Goal: Information Seeking & Learning: Learn about a topic

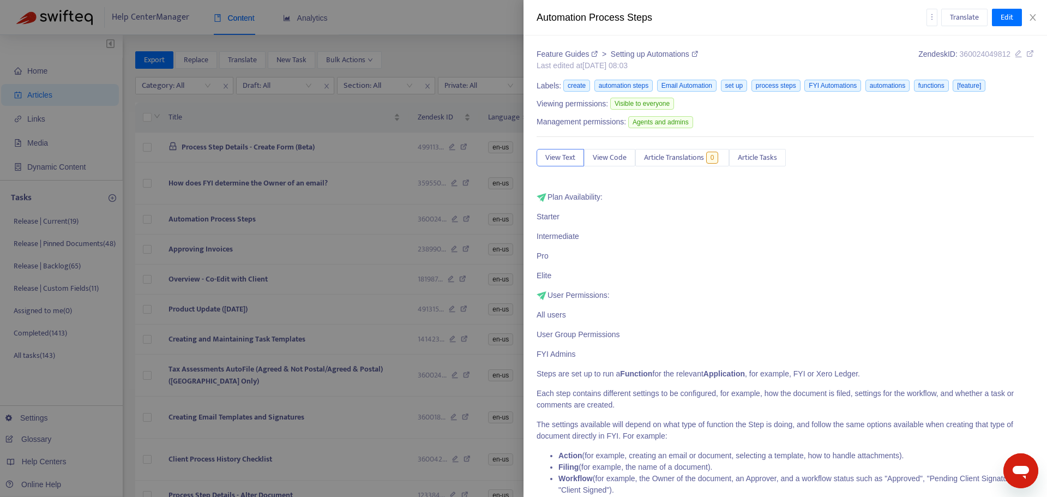
scroll to position [982, 0]
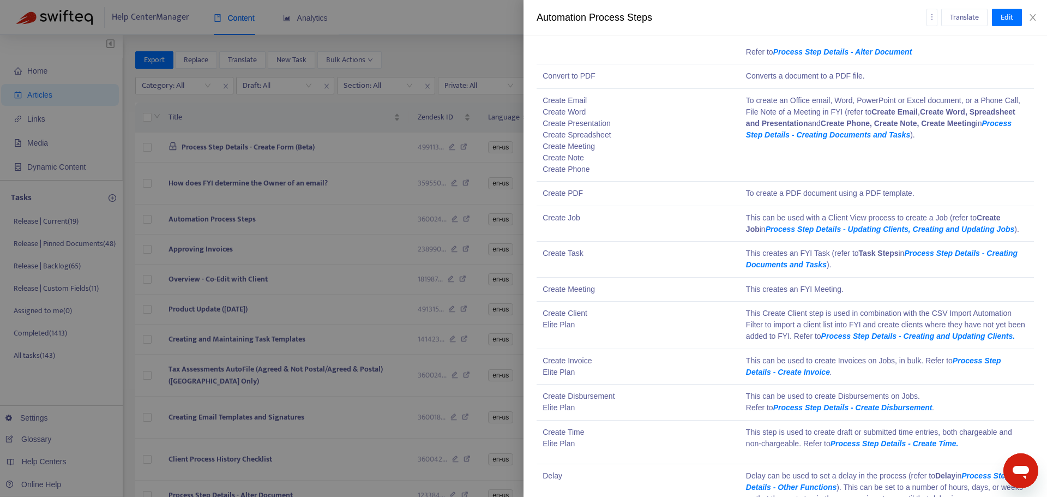
click at [382, 238] on div at bounding box center [523, 248] width 1047 height 497
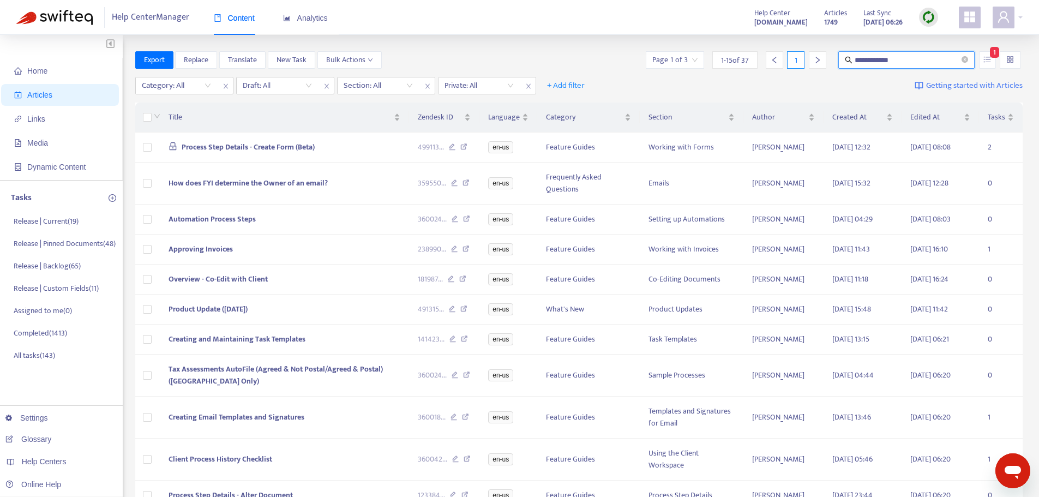
drag, startPoint x: 857, startPoint y: 61, endPoint x: 842, endPoint y: 61, distance: 15.3
click at [842, 61] on span "**********" at bounding box center [906, 59] width 136 height 17
click at [326, 248] on td "Approving Invoices" at bounding box center [284, 250] width 249 height 30
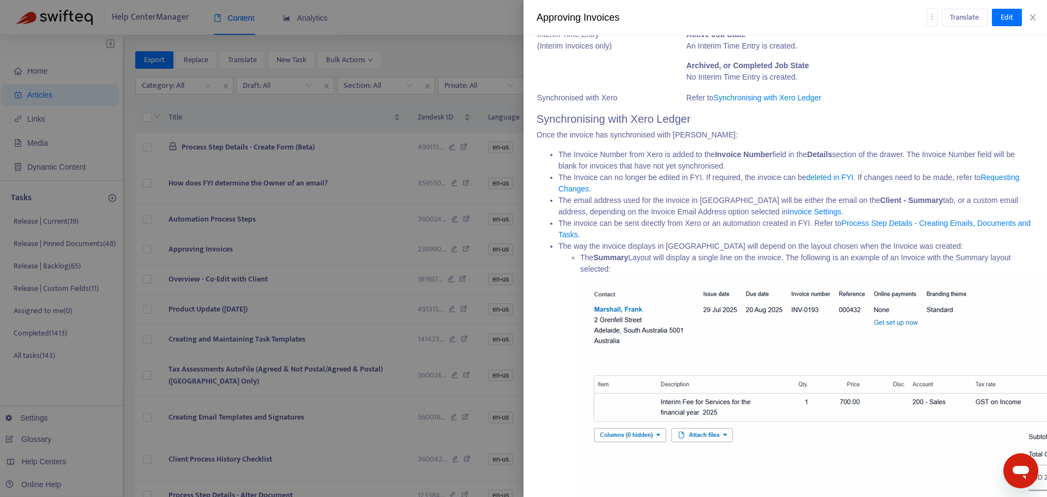
scroll to position [2332, 0]
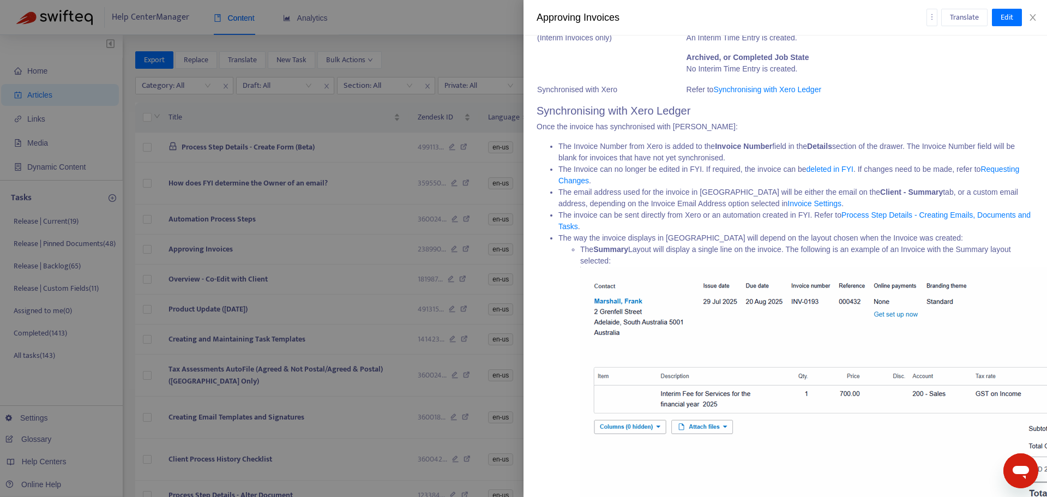
click at [646, 232] on li "The invoice can be sent directly from Xero or an automation created in FYI. Ref…" at bounding box center [797, 220] width 476 height 23
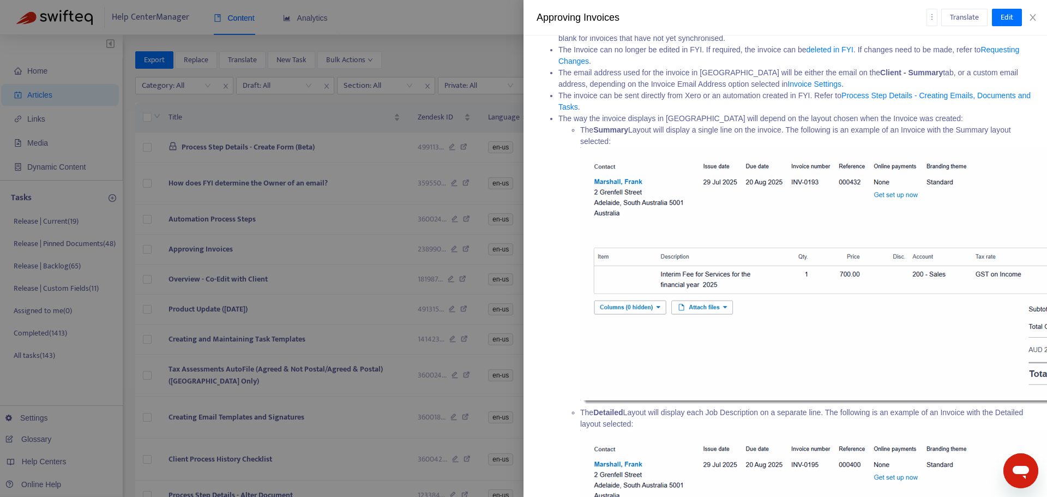
scroll to position [2659, 0]
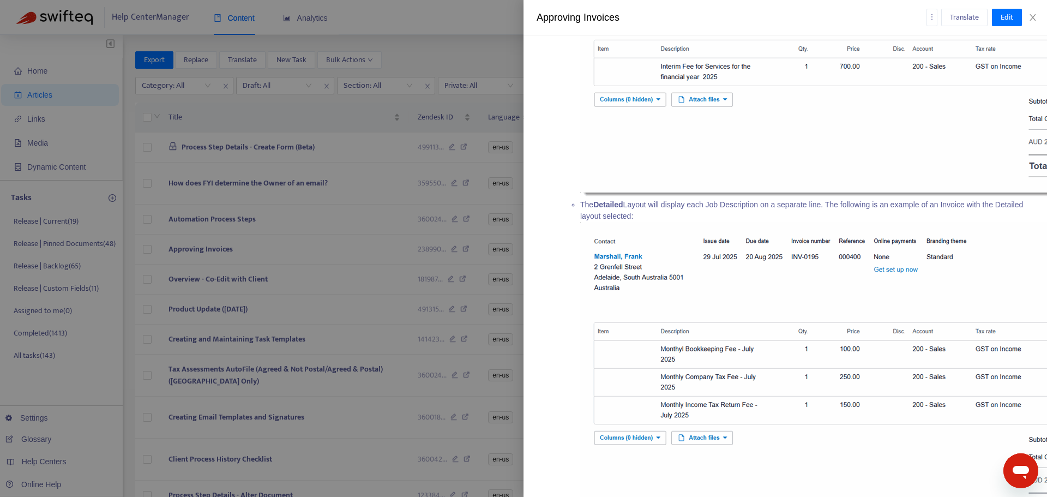
click at [323, 283] on div at bounding box center [523, 248] width 1047 height 497
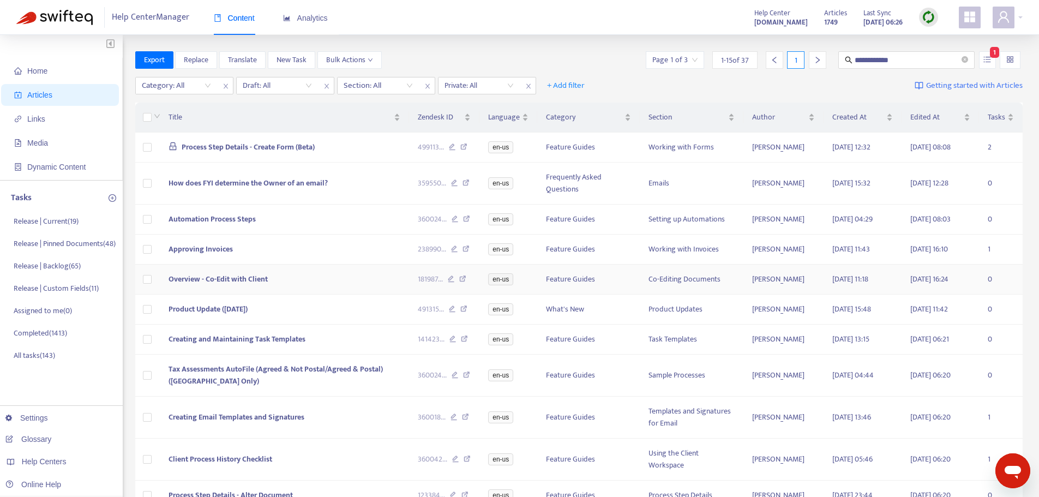
click at [323, 279] on td "Overview - Co-Edit with Client" at bounding box center [284, 280] width 249 height 30
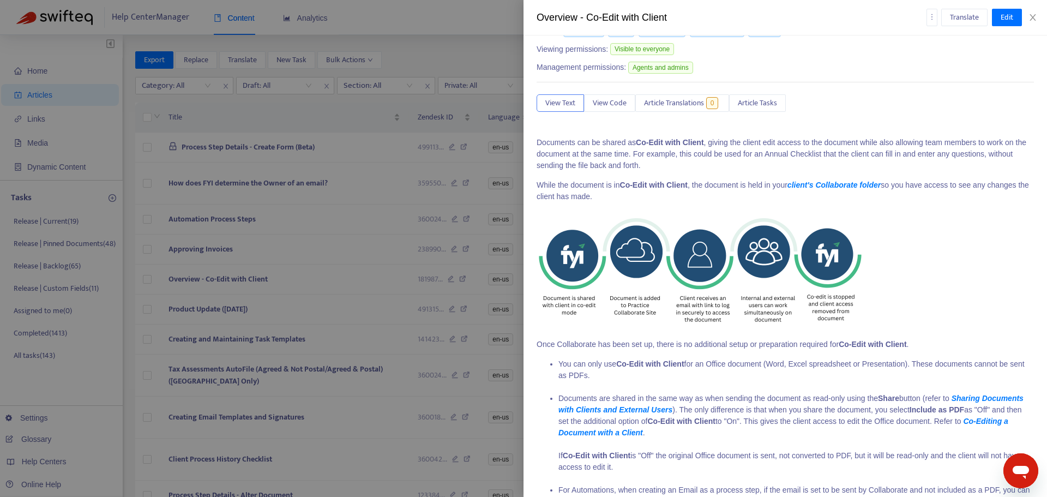
scroll to position [229, 0]
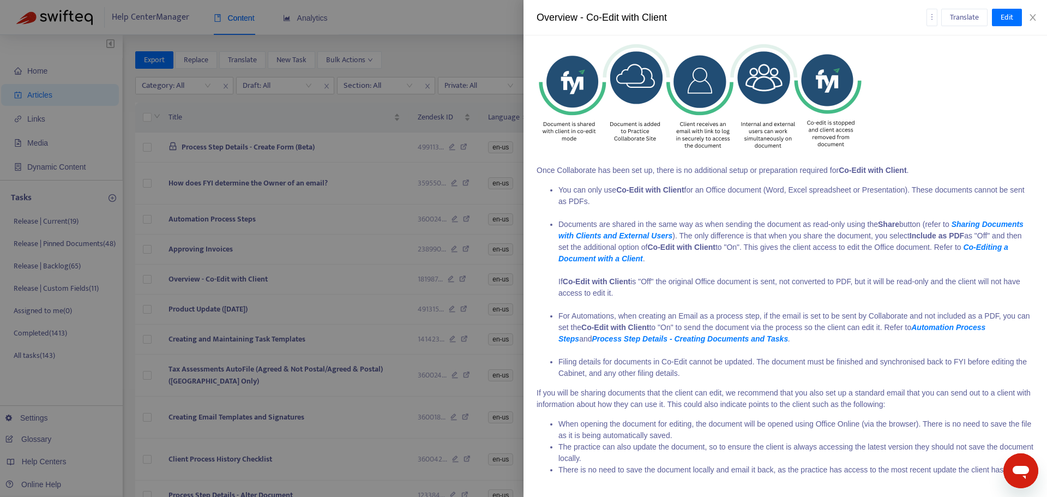
click at [347, 309] on div at bounding box center [523, 248] width 1047 height 497
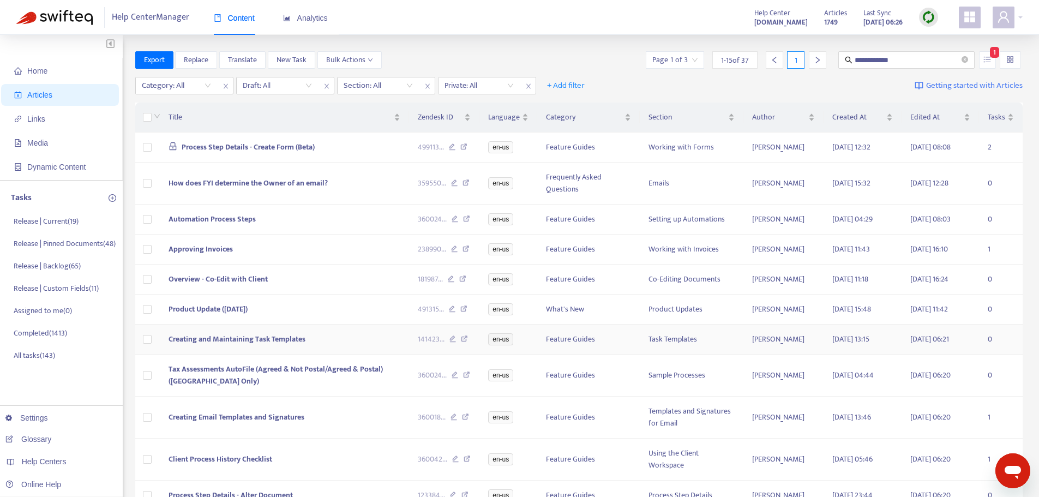
click at [331, 343] on td "Creating and Maintaining Task Templates" at bounding box center [284, 340] width 249 height 30
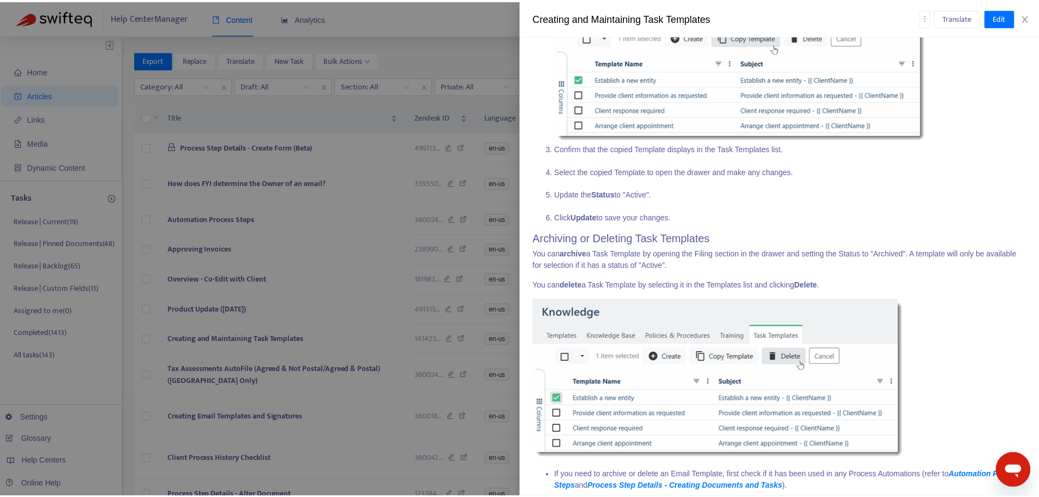
scroll to position [4309, 0]
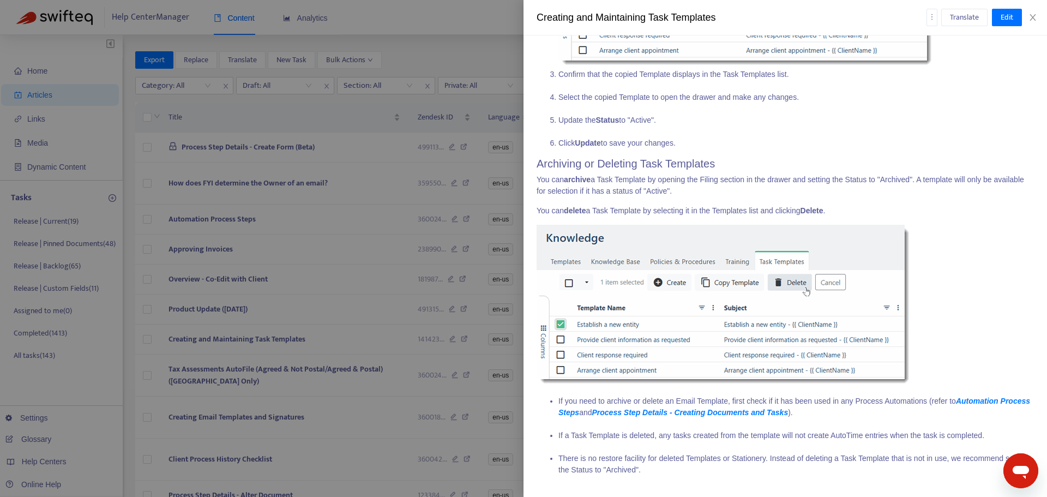
click at [293, 329] on div at bounding box center [523, 248] width 1047 height 497
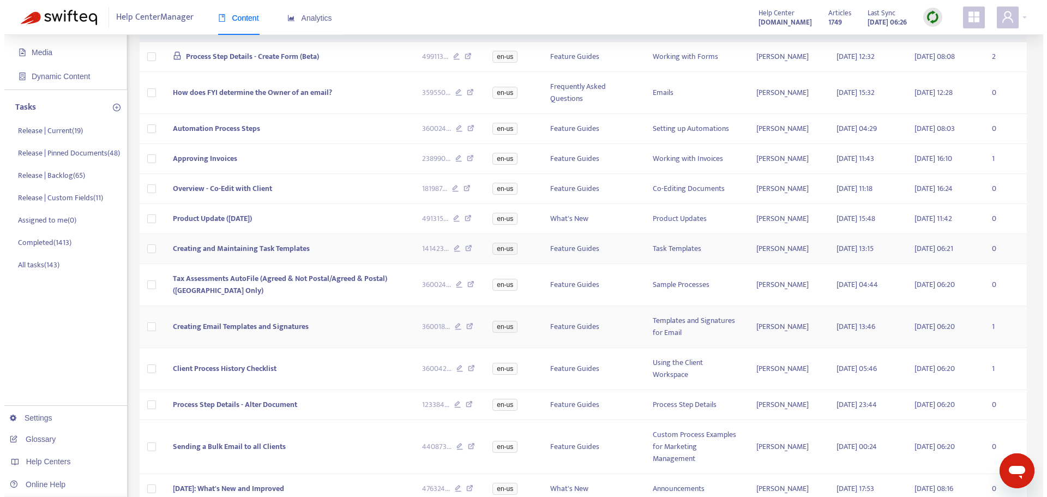
scroll to position [109, 0]
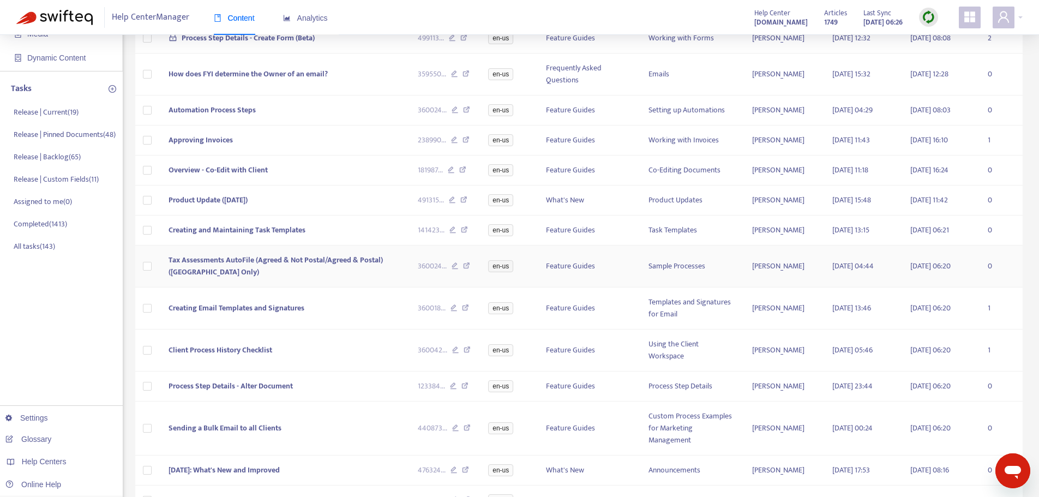
click at [339, 272] on td "Tax Assessments AutoFile (Agreed & Not Postal/Agreed & Postal) ([GEOGRAPHIC_DAT…" at bounding box center [284, 266] width 249 height 42
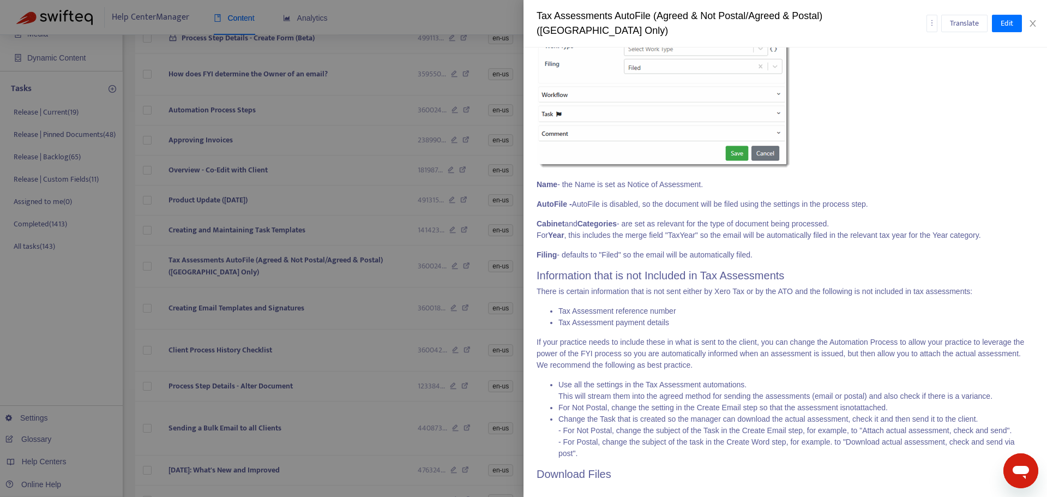
scroll to position [3684, 0]
click at [329, 223] on div at bounding box center [523, 248] width 1047 height 497
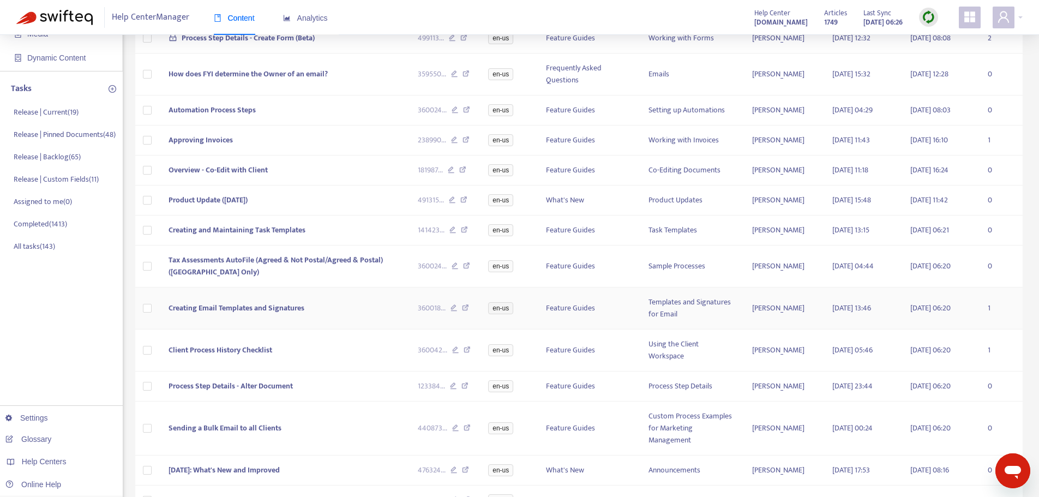
click at [309, 301] on td "Creating Email Templates and Signatures" at bounding box center [284, 308] width 249 height 42
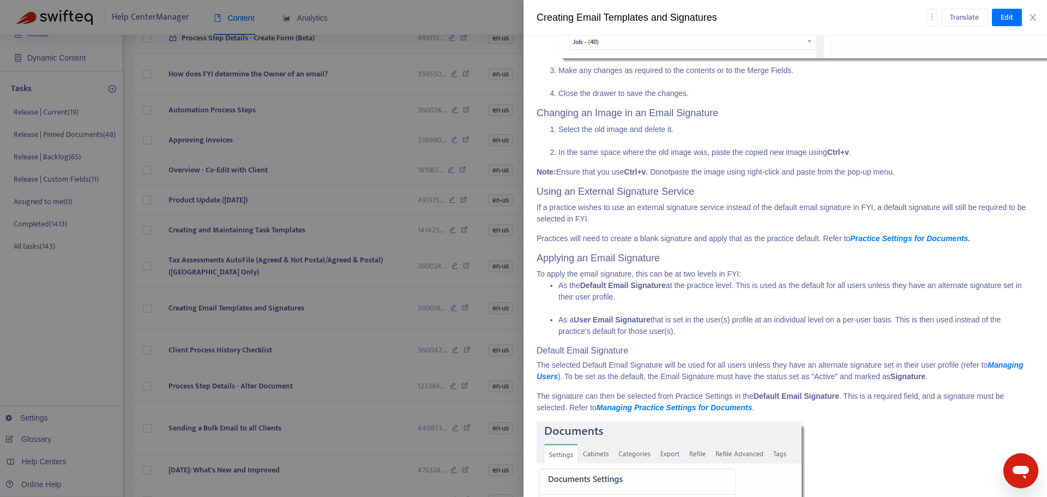
scroll to position [5236, 0]
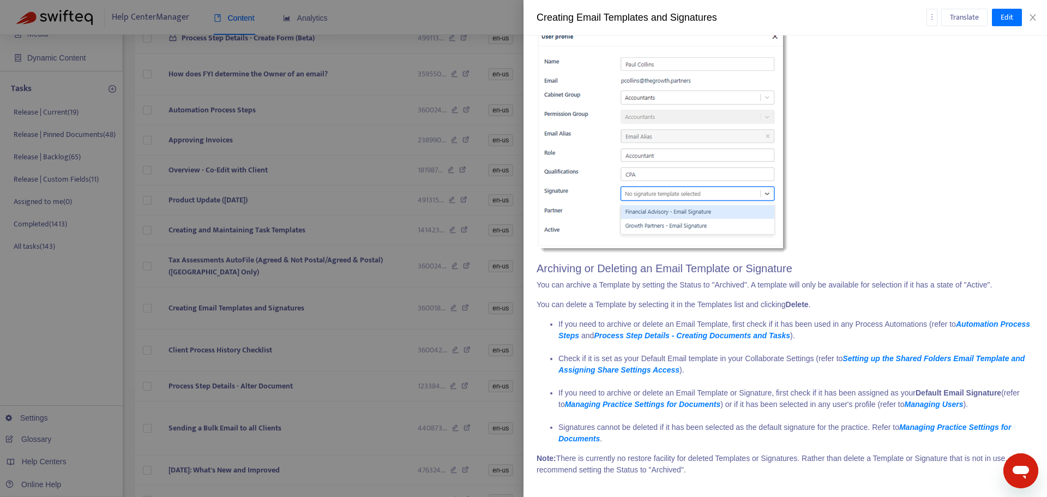
click at [368, 332] on div at bounding box center [523, 248] width 1047 height 497
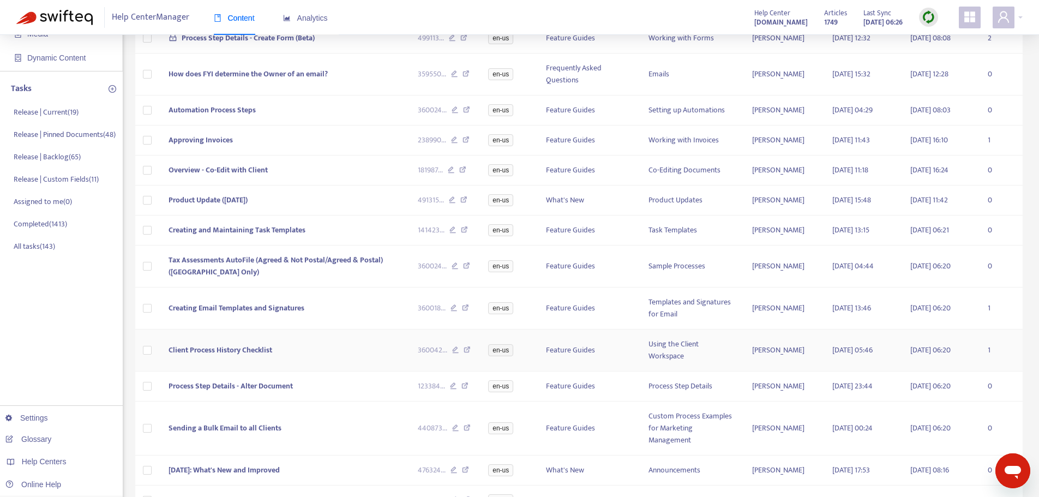
click at [362, 359] on td "Client Process History Checklist" at bounding box center [284, 350] width 249 height 42
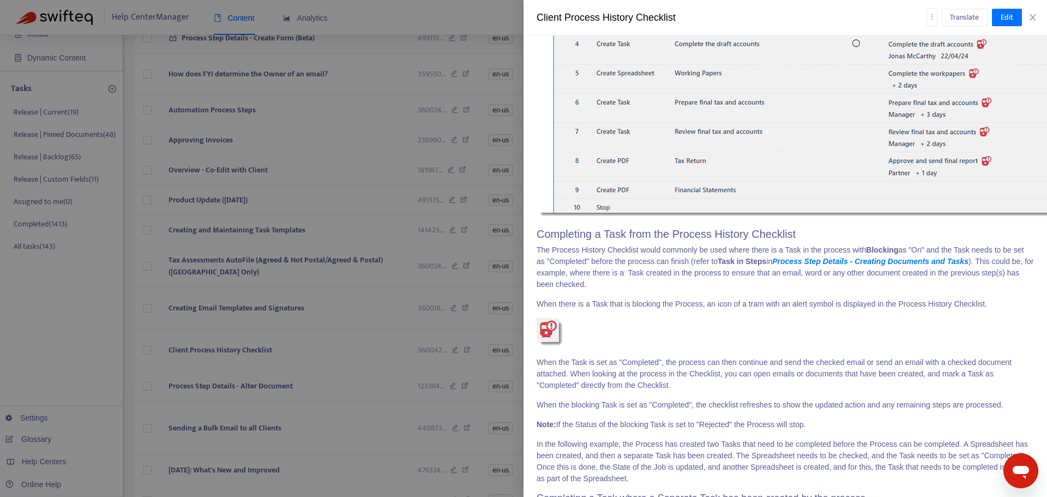
scroll to position [3949, 0]
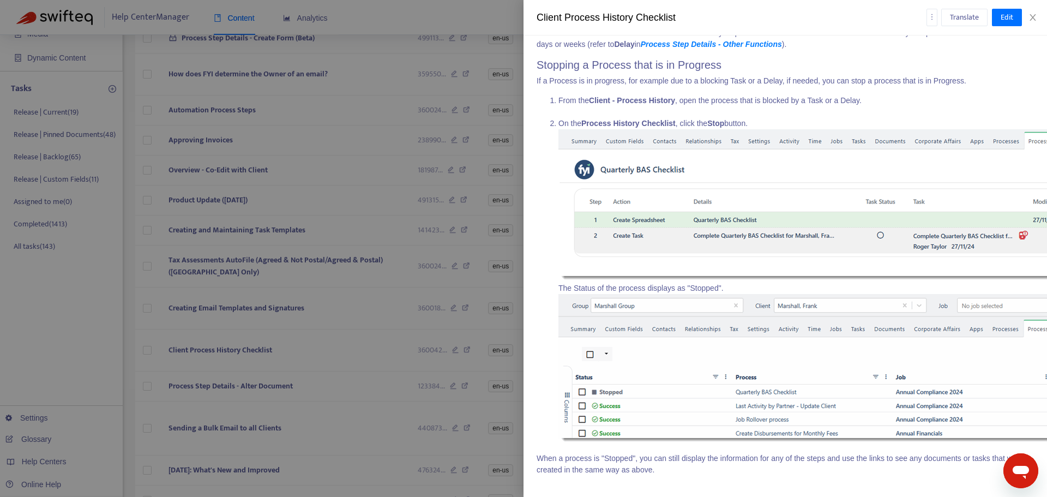
click at [332, 302] on div at bounding box center [523, 248] width 1047 height 497
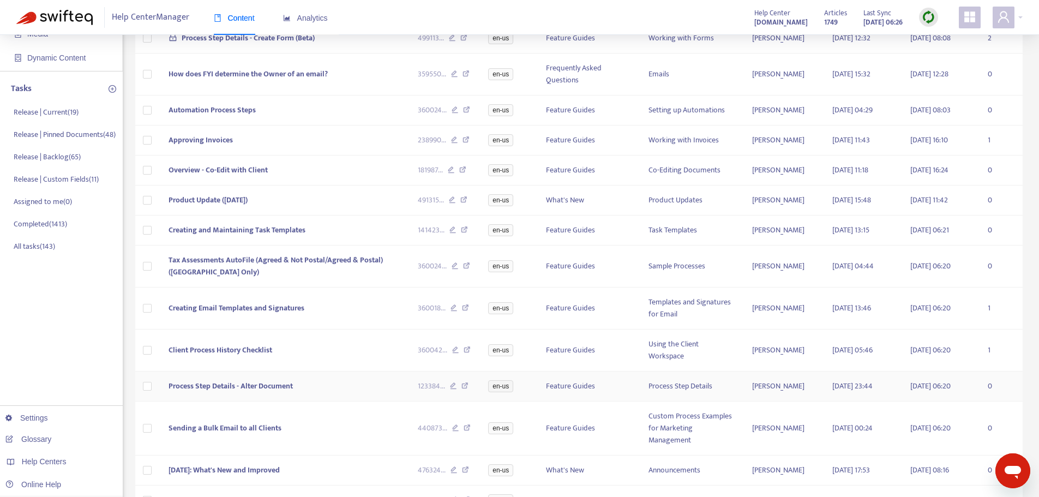
click at [328, 397] on td "Process Step Details - Alter Document" at bounding box center [284, 386] width 249 height 30
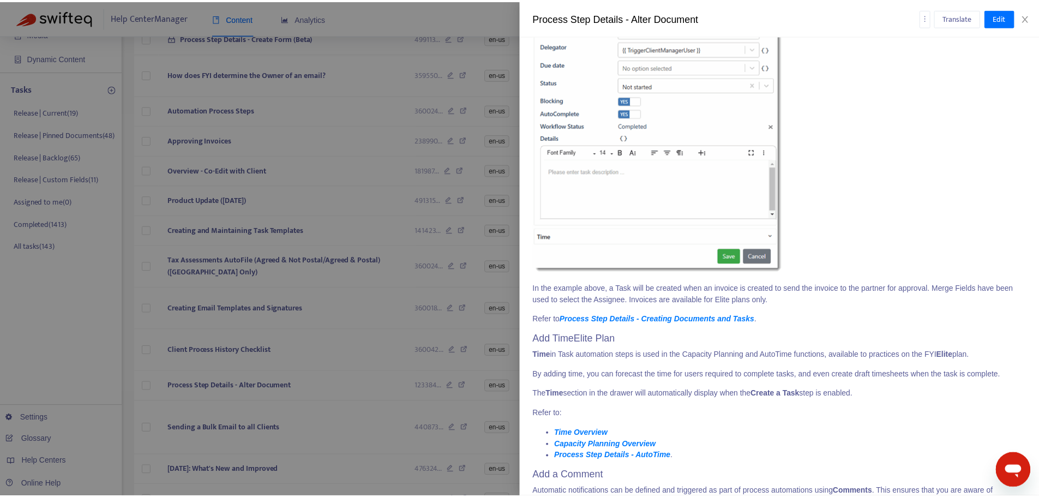
scroll to position [2890, 0]
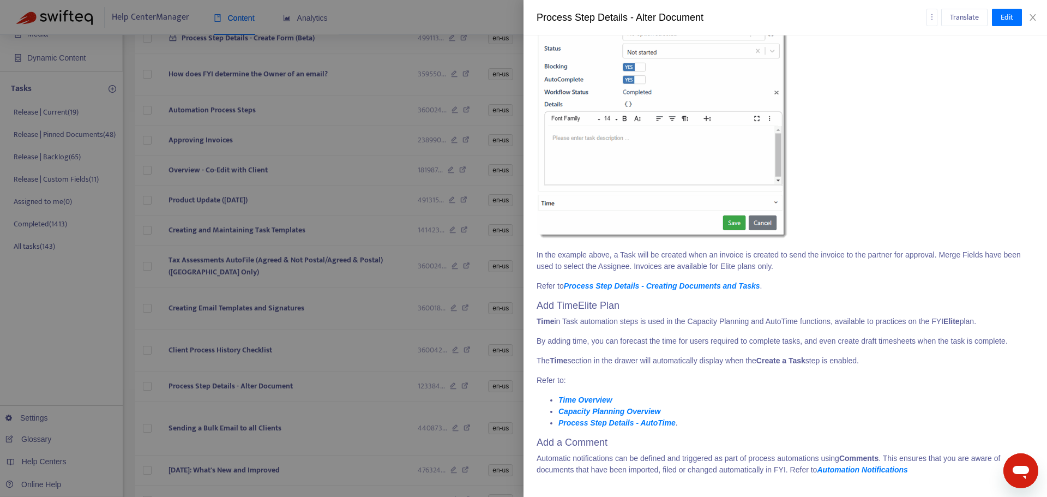
click at [368, 352] on div at bounding box center [523, 248] width 1047 height 497
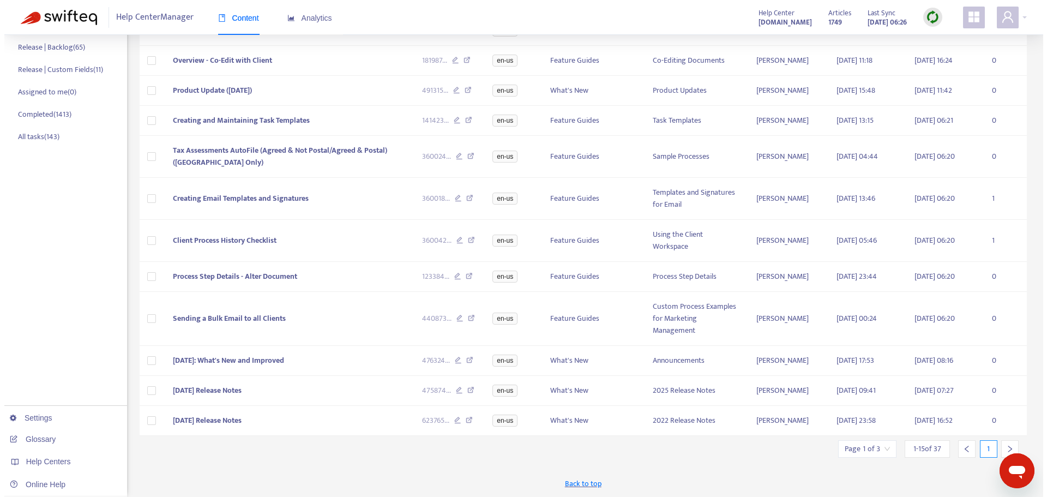
scroll to position [224, 0]
click at [329, 327] on td "Sending a Bulk Email to all Clients" at bounding box center [284, 319] width 249 height 54
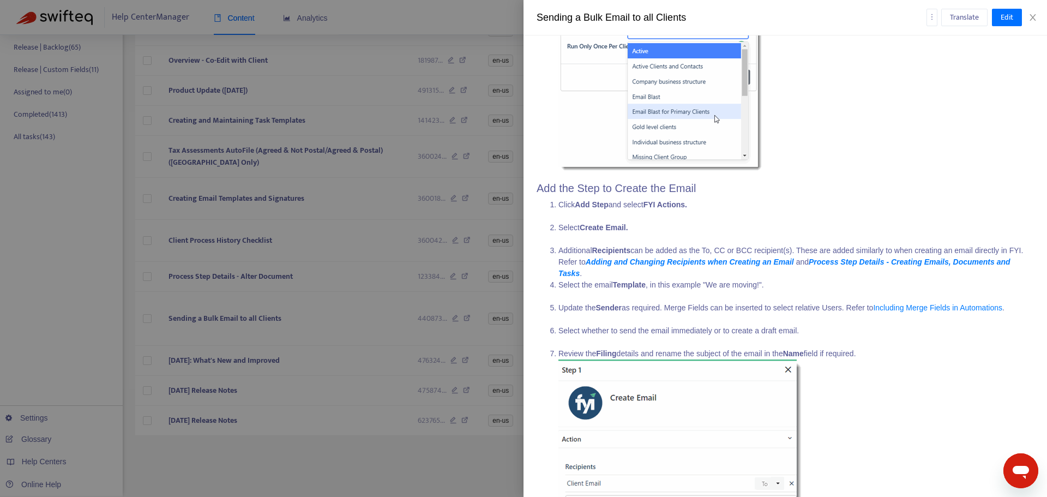
scroll to position [2266, 0]
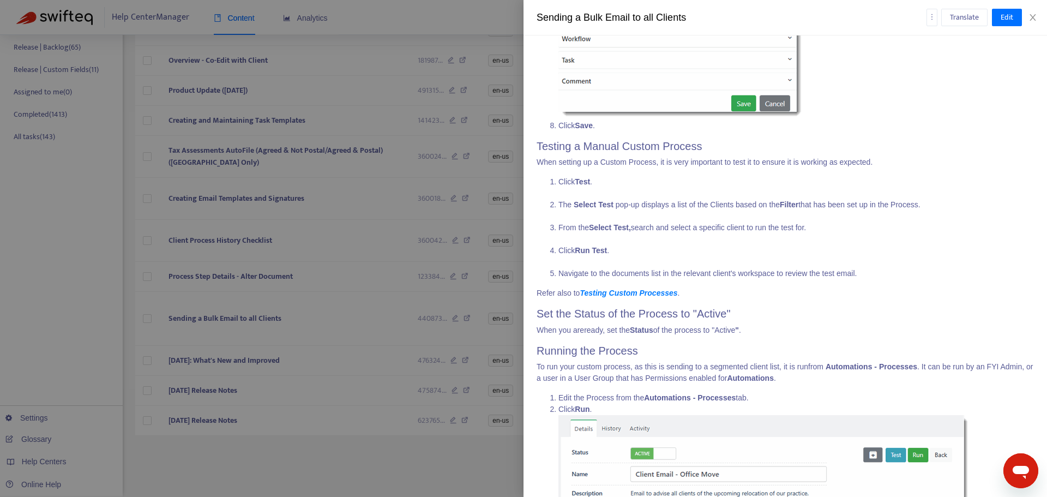
click at [327, 360] on div at bounding box center [523, 248] width 1047 height 497
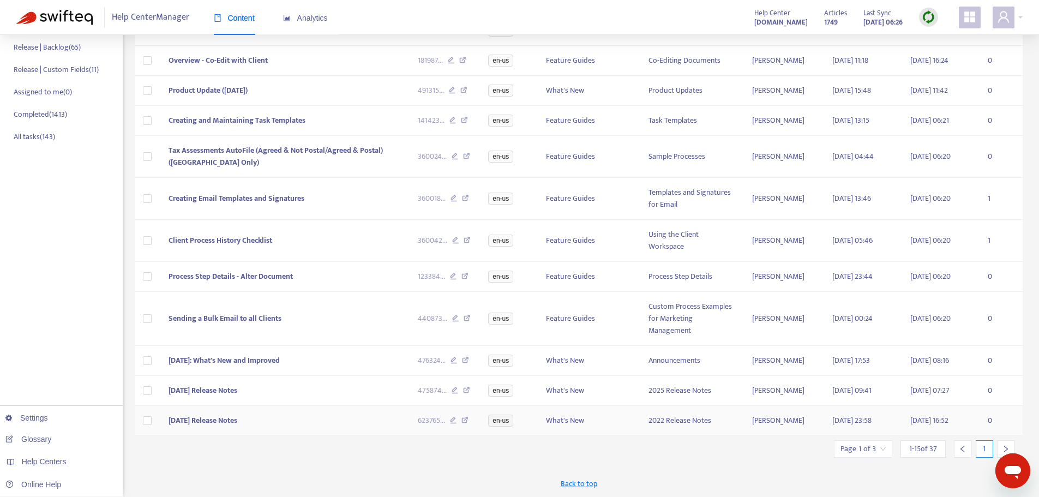
scroll to position [224, 0]
click at [1004, 445] on icon "right" at bounding box center [1006, 449] width 8 height 8
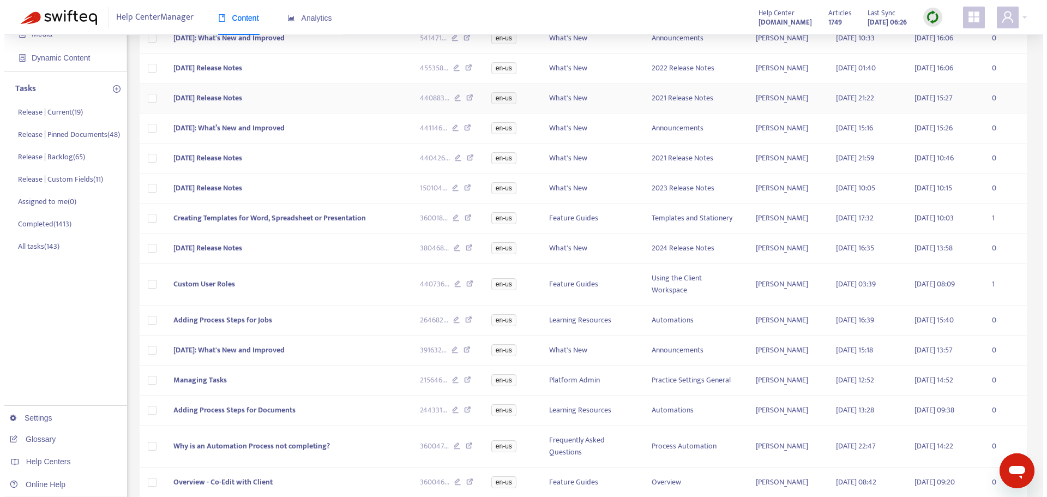
scroll to position [164, 0]
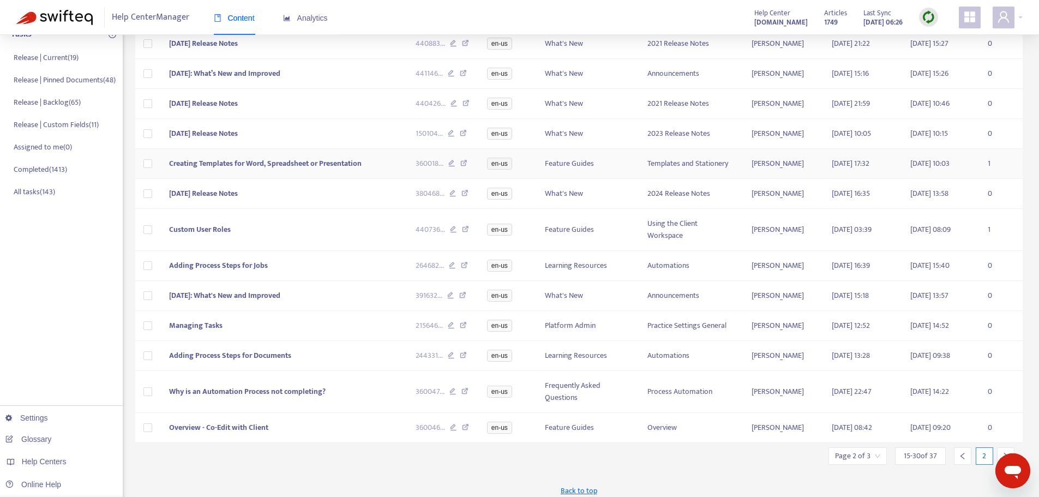
click at [319, 164] on span "Creating Templates for Word, Spreadsheet or Presentation" at bounding box center [265, 163] width 193 height 13
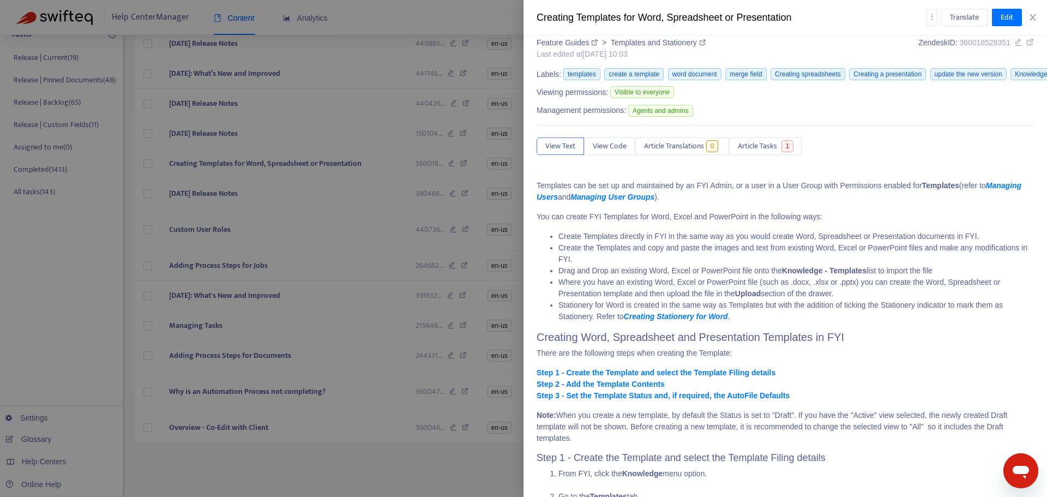
scroll to position [55, 0]
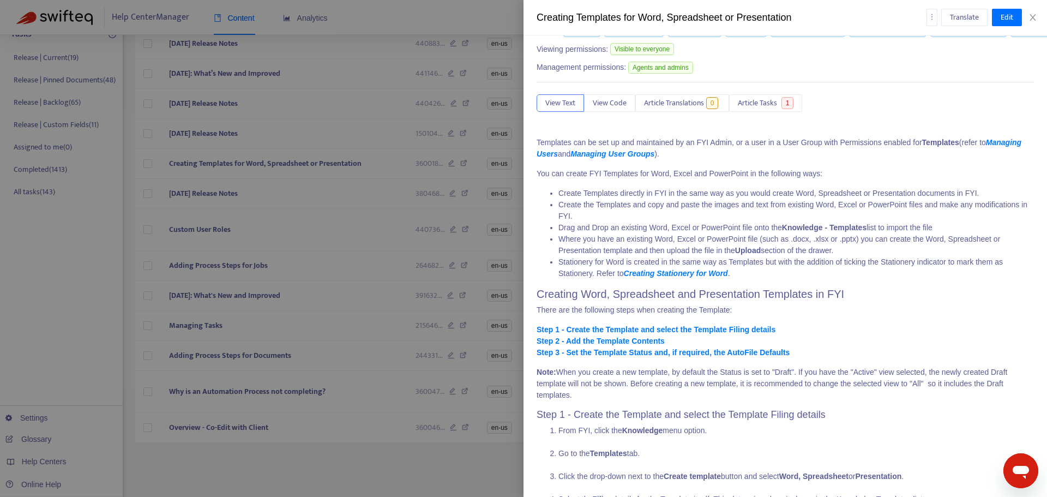
click at [861, 236] on li "Where you have an existing Word, Excel or PowerPoint file (such as .docx, .xlsx…" at bounding box center [797, 244] width 476 height 23
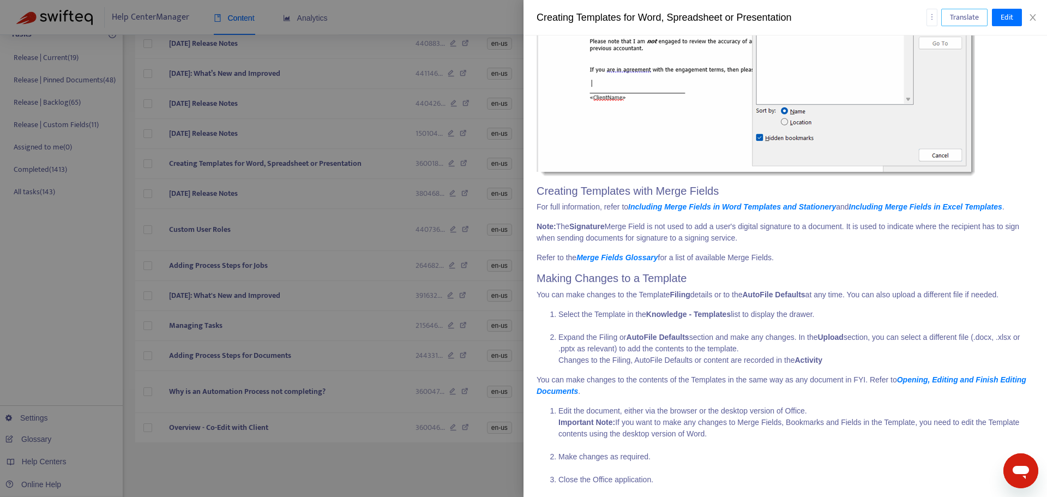
scroll to position [5191, 0]
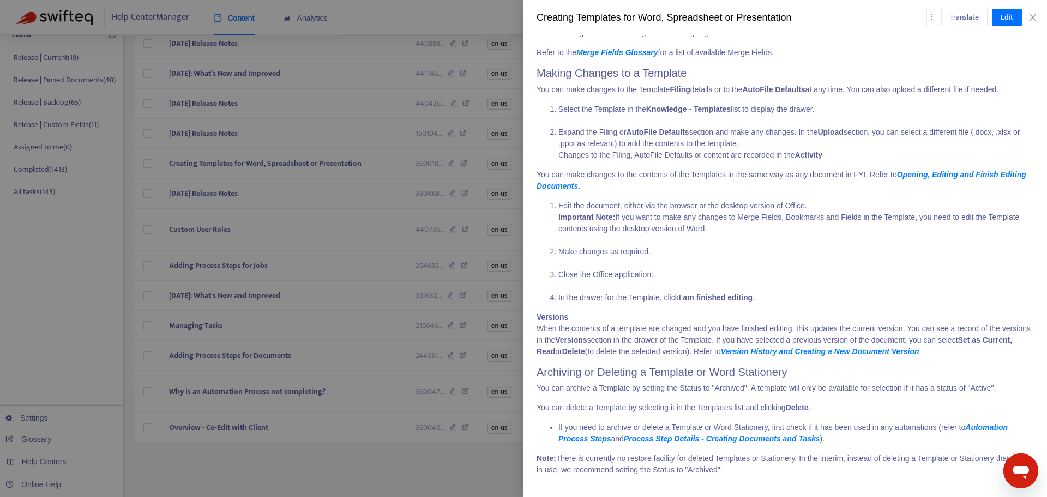
click at [335, 215] on div at bounding box center [523, 248] width 1047 height 497
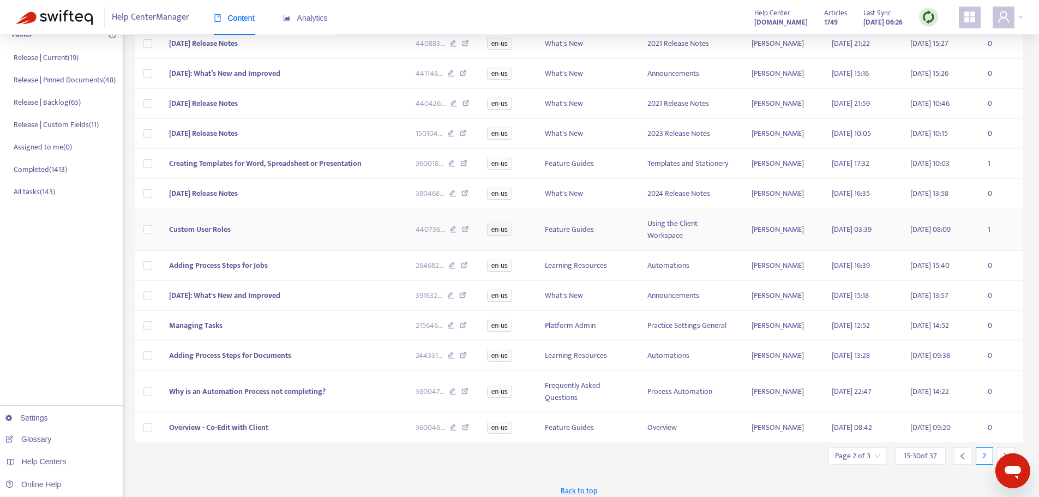
click at [336, 227] on td "Custom User Roles" at bounding box center [283, 230] width 247 height 42
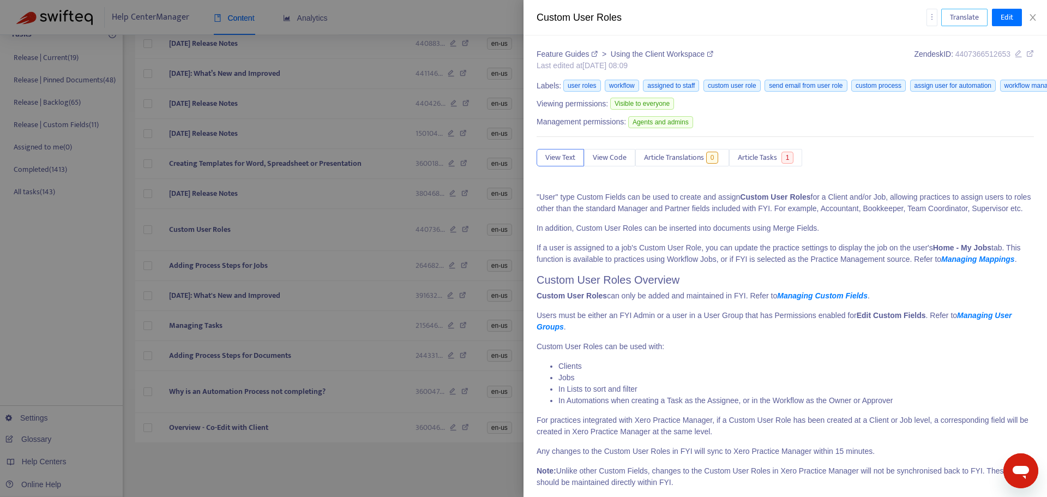
scroll to position [1510, 0]
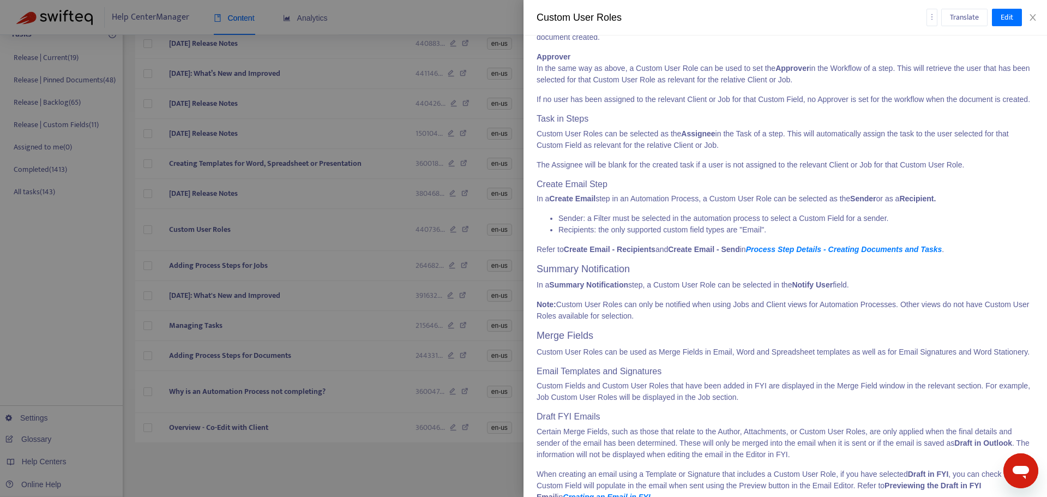
click at [379, 233] on div at bounding box center [523, 248] width 1047 height 497
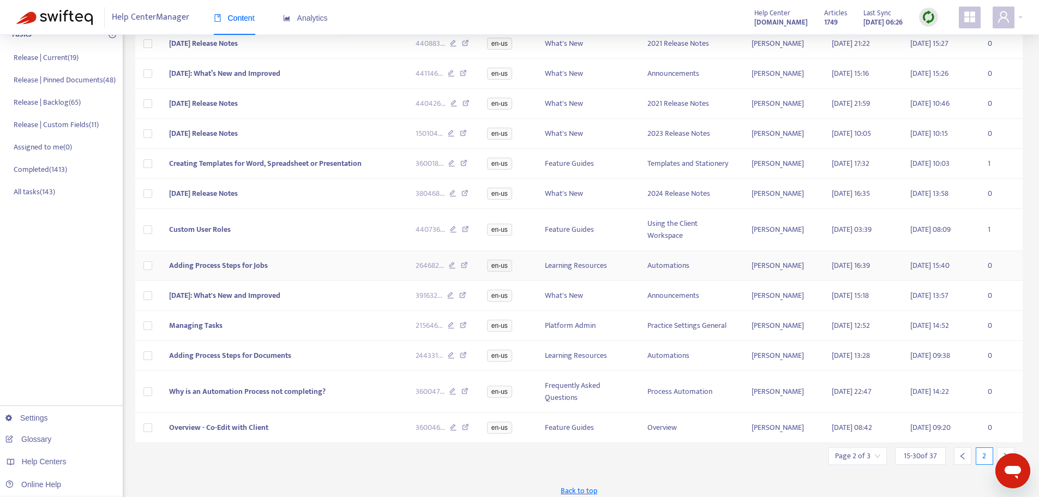
click at [334, 270] on td "Adding Process Steps for Jobs" at bounding box center [283, 266] width 247 height 30
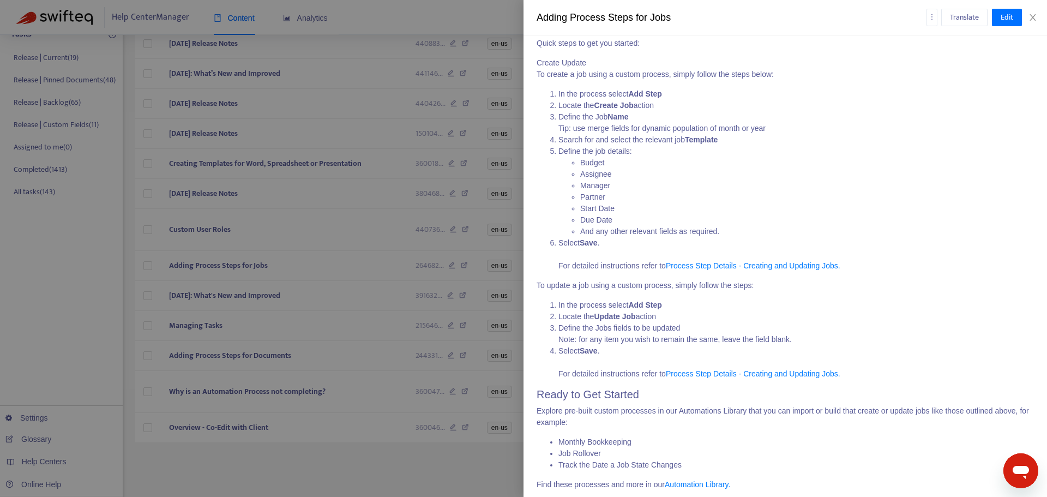
scroll to position [539, 0]
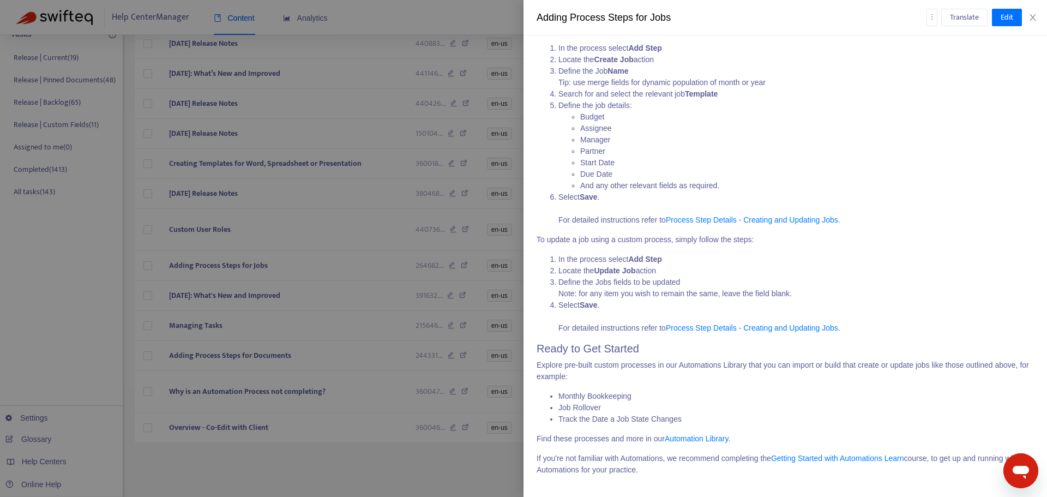
click at [412, 481] on div at bounding box center [523, 248] width 1047 height 497
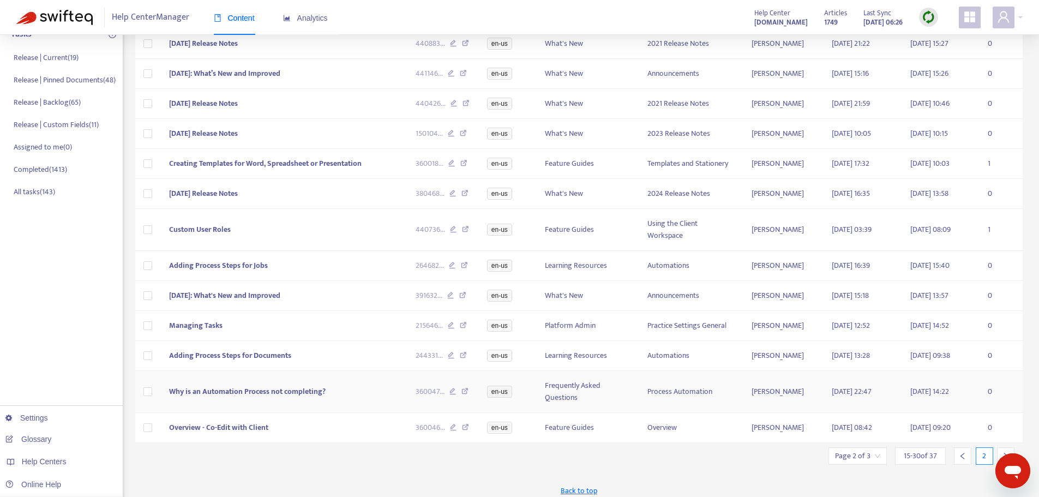
click at [350, 398] on td "Why is an Automation Process not completing?" at bounding box center [283, 392] width 247 height 42
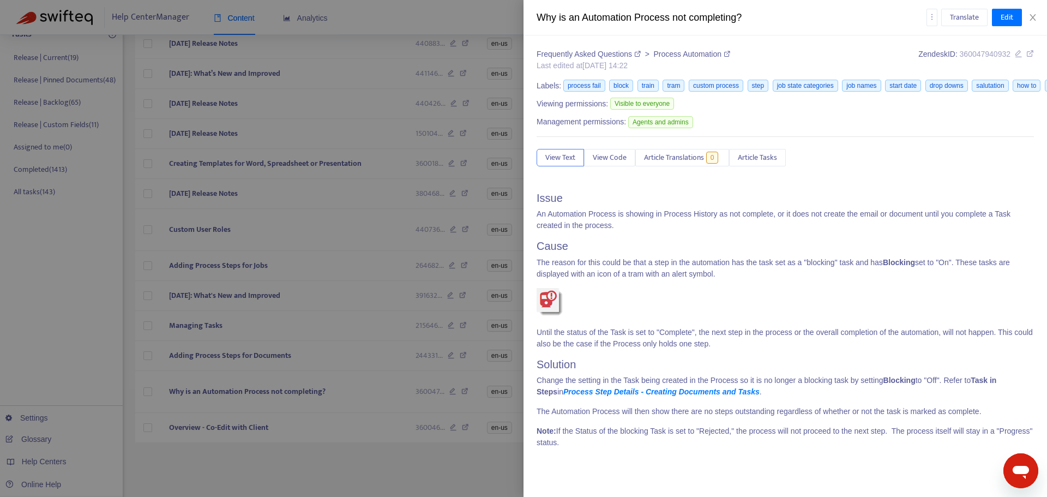
click at [437, 456] on div at bounding box center [523, 248] width 1047 height 497
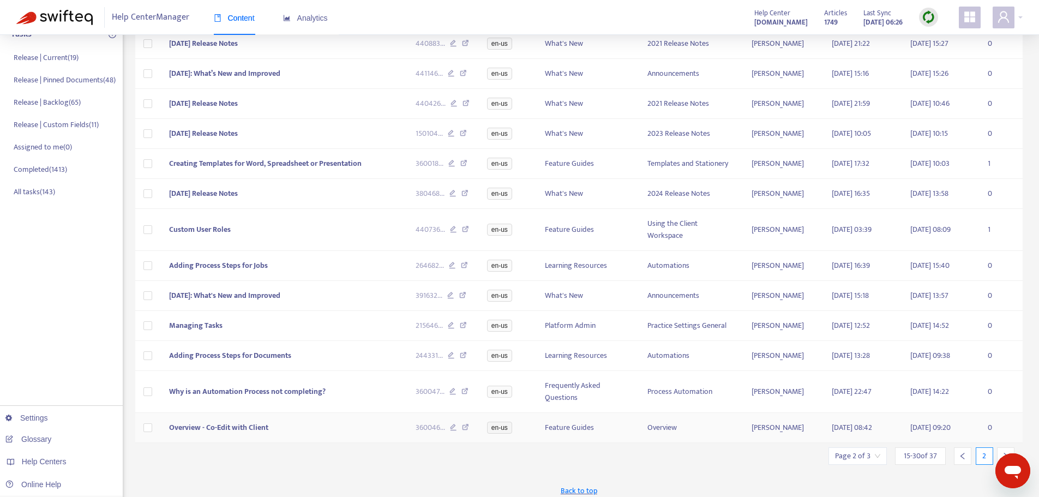
click at [344, 440] on td "Overview - Co-Edit with Client" at bounding box center [283, 428] width 247 height 30
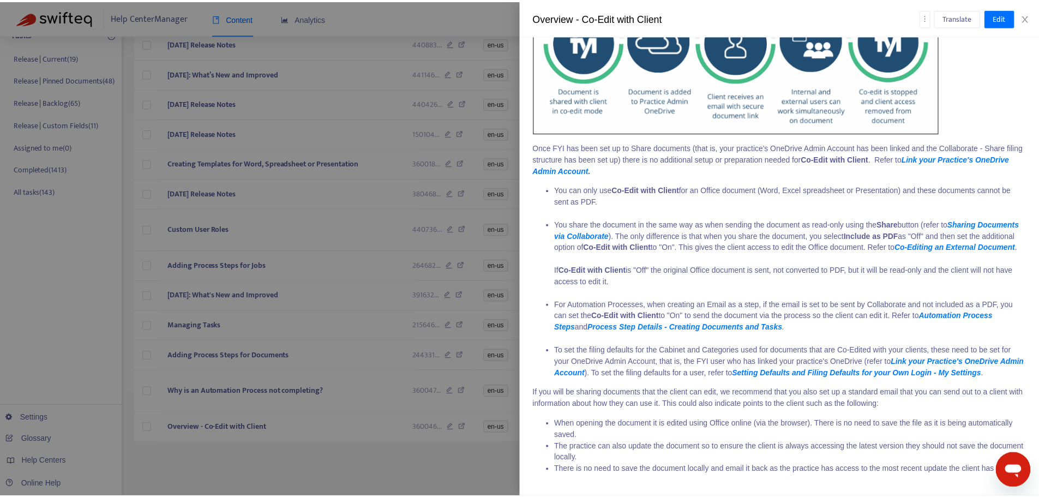
scroll to position [323, 0]
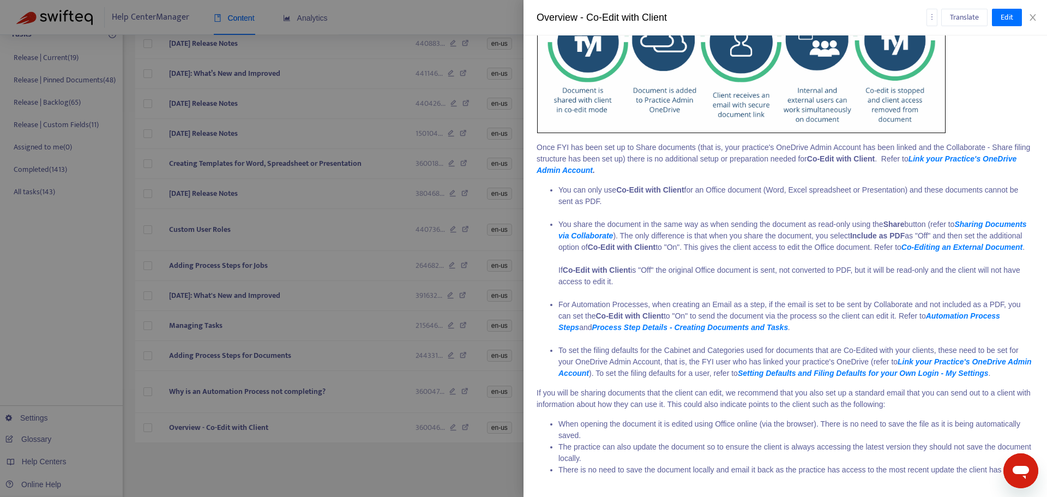
click at [334, 471] on div at bounding box center [523, 248] width 1047 height 497
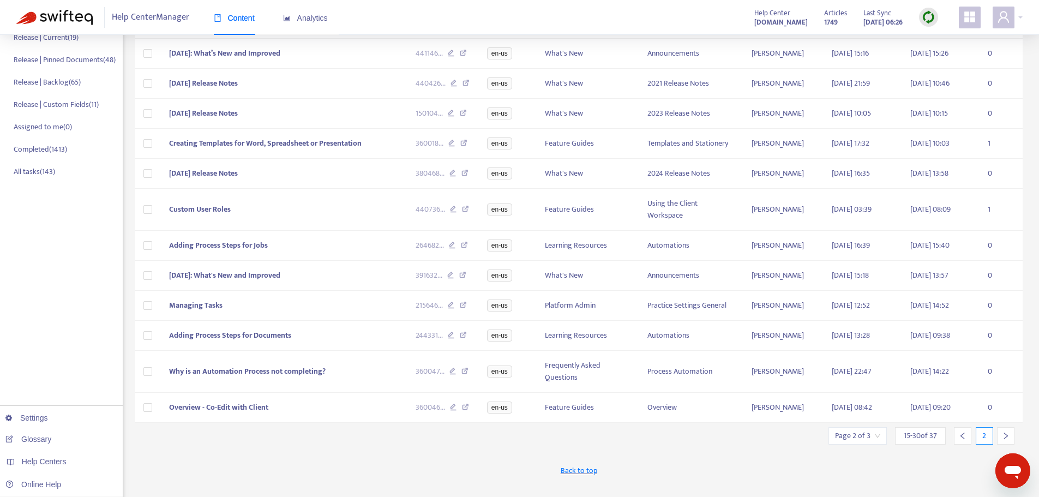
scroll to position [193, 0]
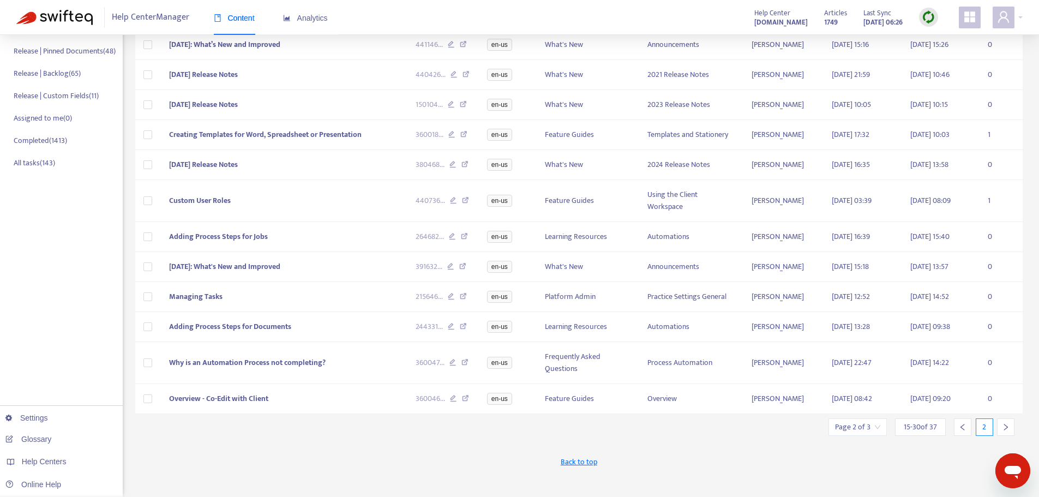
click at [998, 427] on div at bounding box center [1005, 426] width 17 height 17
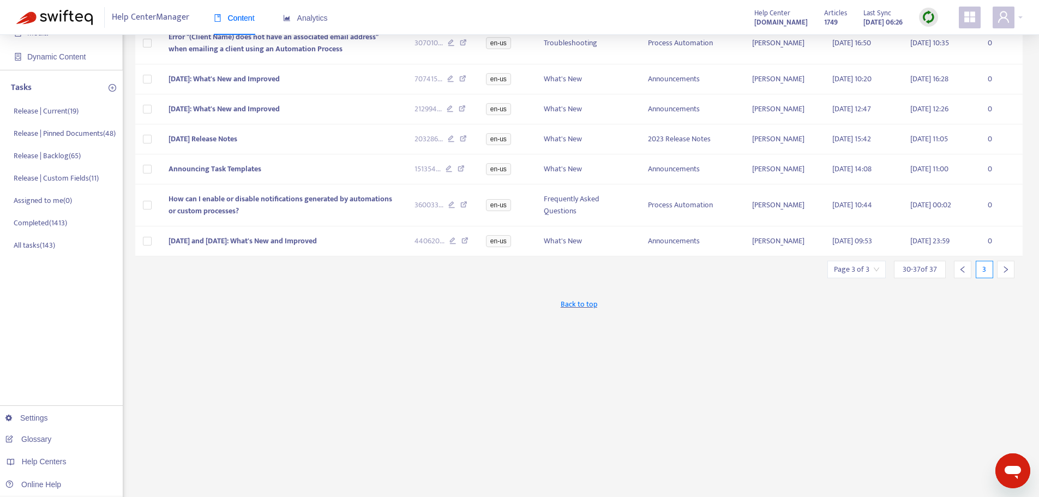
scroll to position [0, 0]
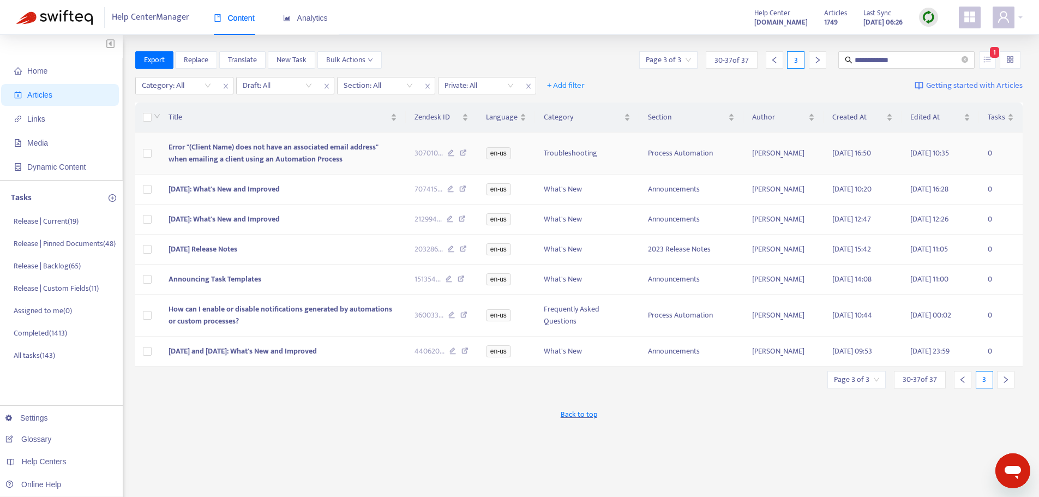
click at [334, 152] on span "Error "(Client Name) does not have an associated email address" when emailing a…" at bounding box center [274, 153] width 210 height 25
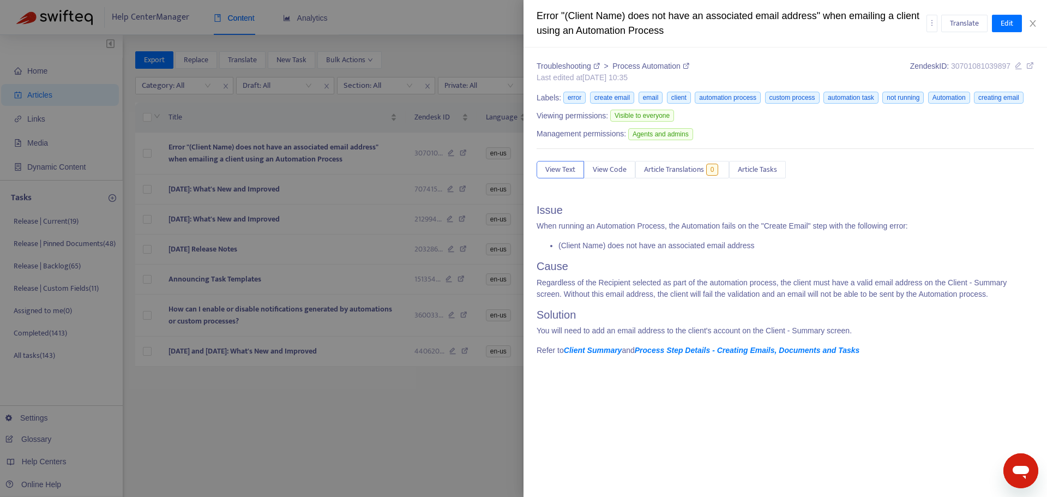
click at [447, 410] on div at bounding box center [523, 248] width 1047 height 497
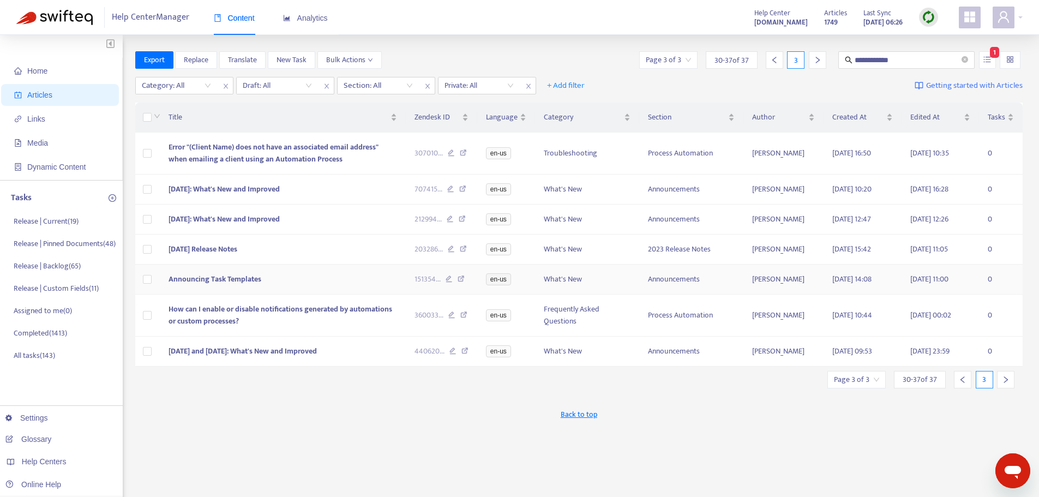
click at [304, 274] on td "Announcing Task Templates" at bounding box center [283, 280] width 246 height 30
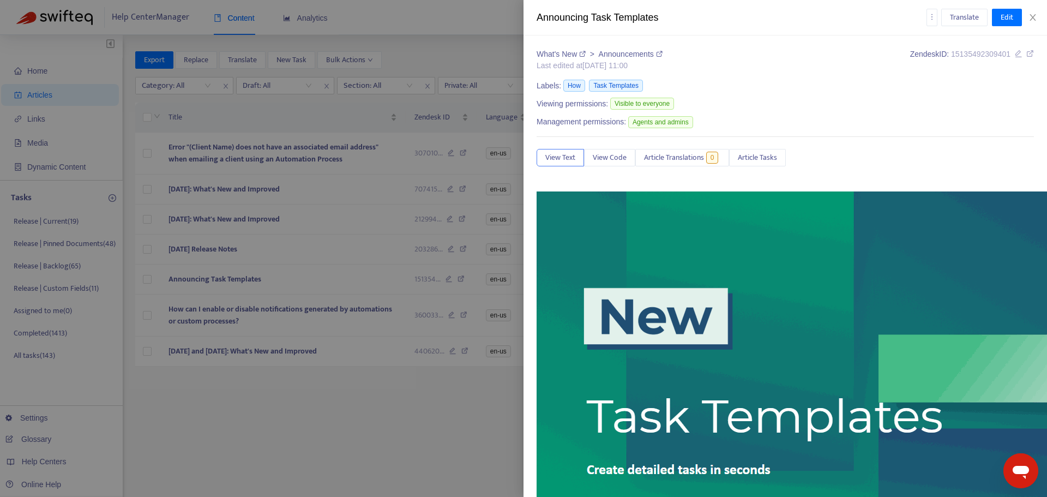
click at [262, 413] on div at bounding box center [523, 248] width 1047 height 497
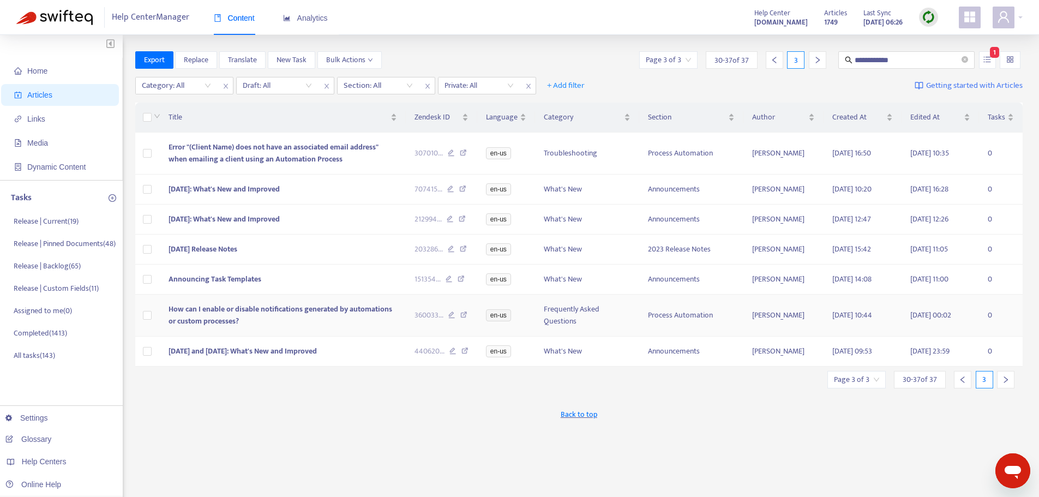
click at [250, 332] on td "How can I enable or disable notifications generated by automations or custom pr…" at bounding box center [283, 316] width 246 height 42
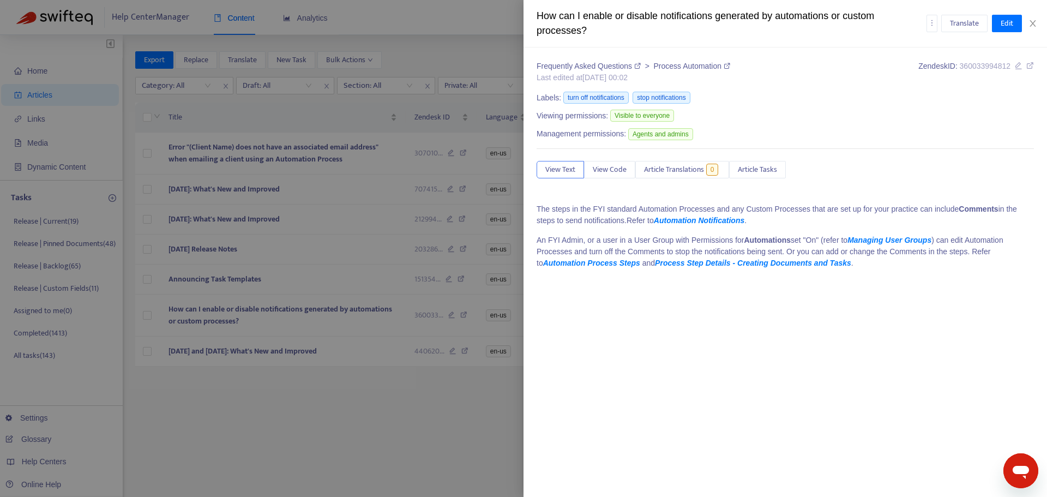
click at [431, 407] on div at bounding box center [523, 248] width 1047 height 497
